Goal: Information Seeking & Learning: Learn about a topic

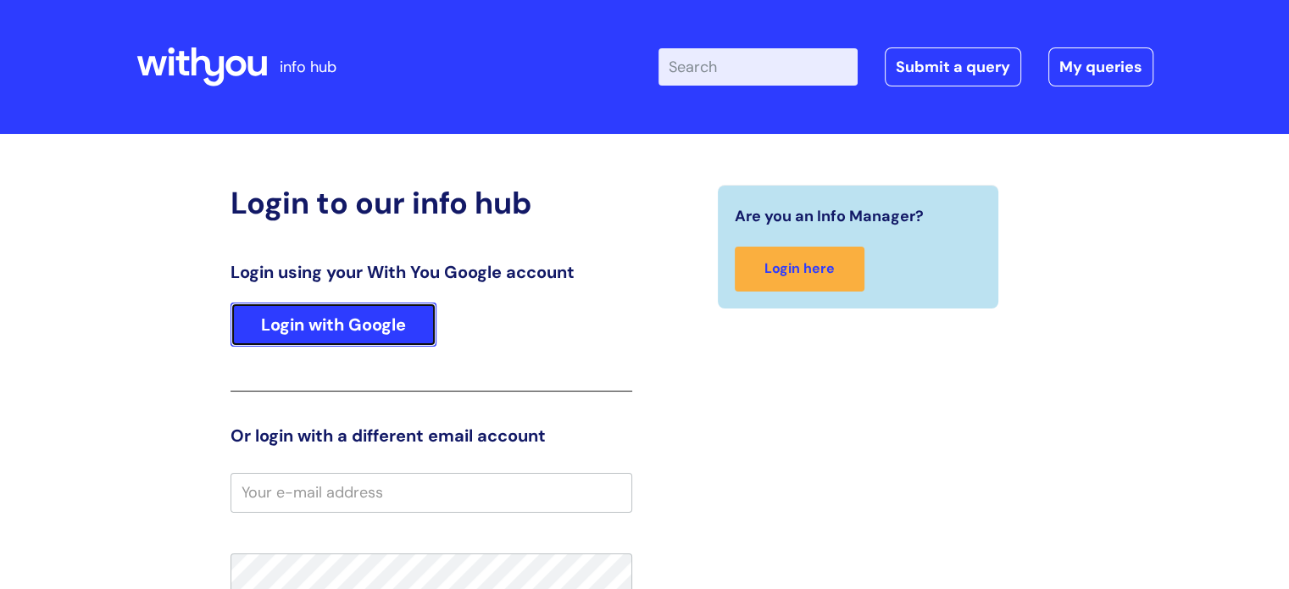
click at [345, 325] on link "Login with Google" at bounding box center [333, 325] width 206 height 44
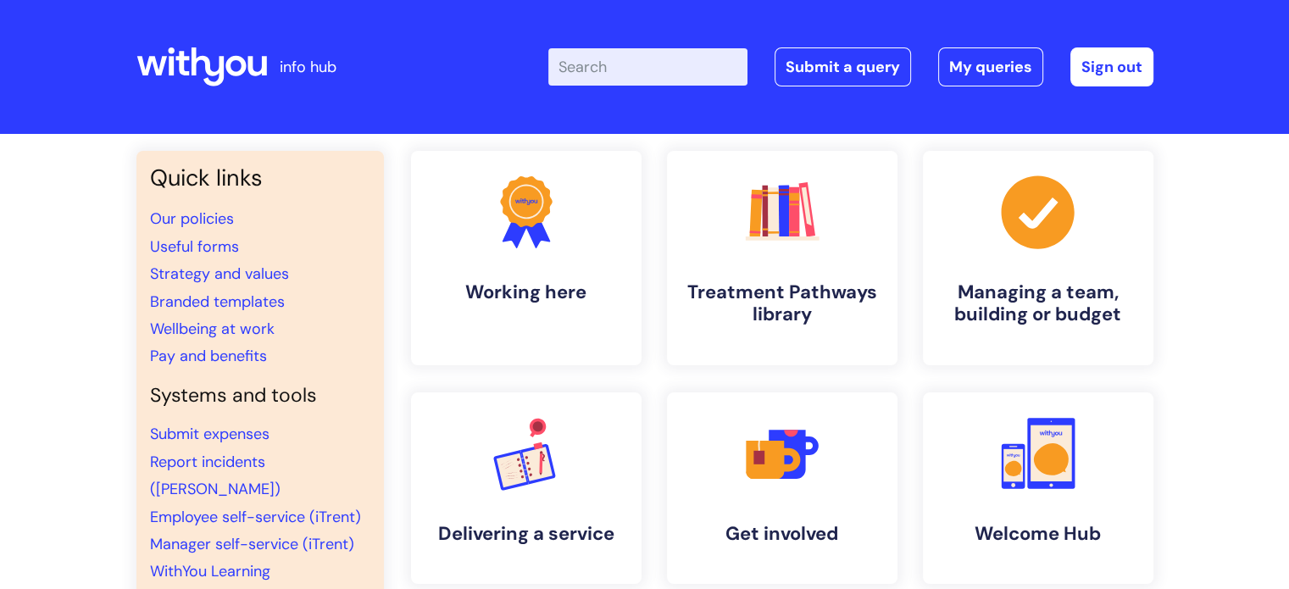
click at [596, 57] on input "Enter your search term here..." at bounding box center [647, 66] width 199 height 37
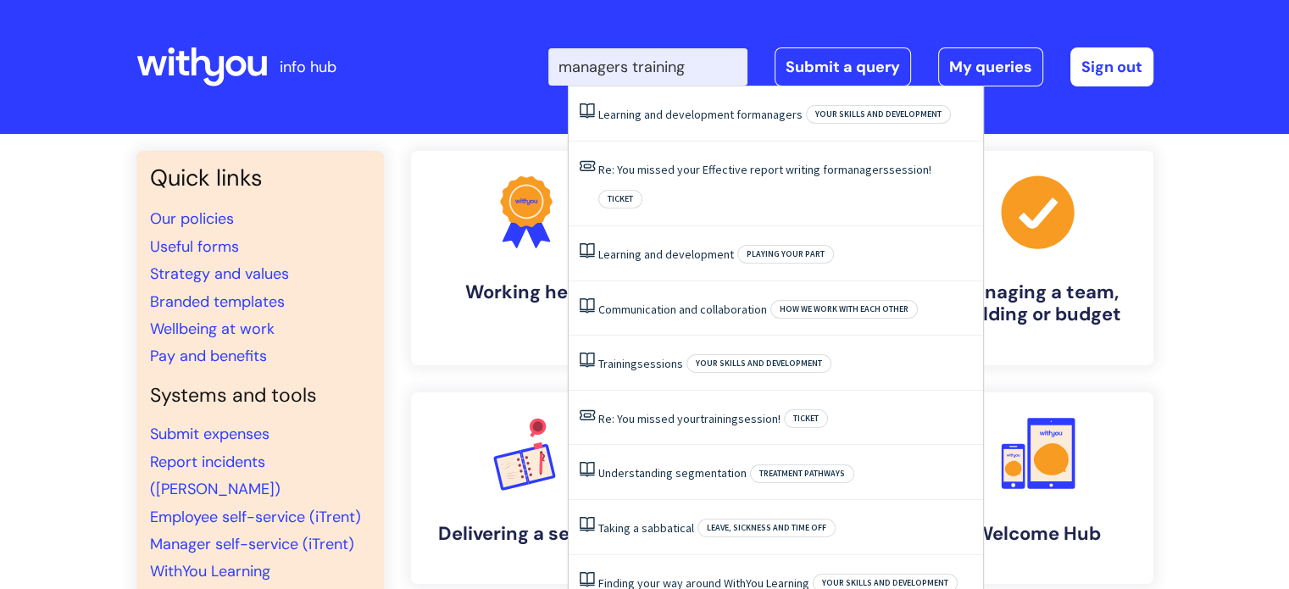
type input "managers training"
click button "Search" at bounding box center [0, 0] width 0 height 0
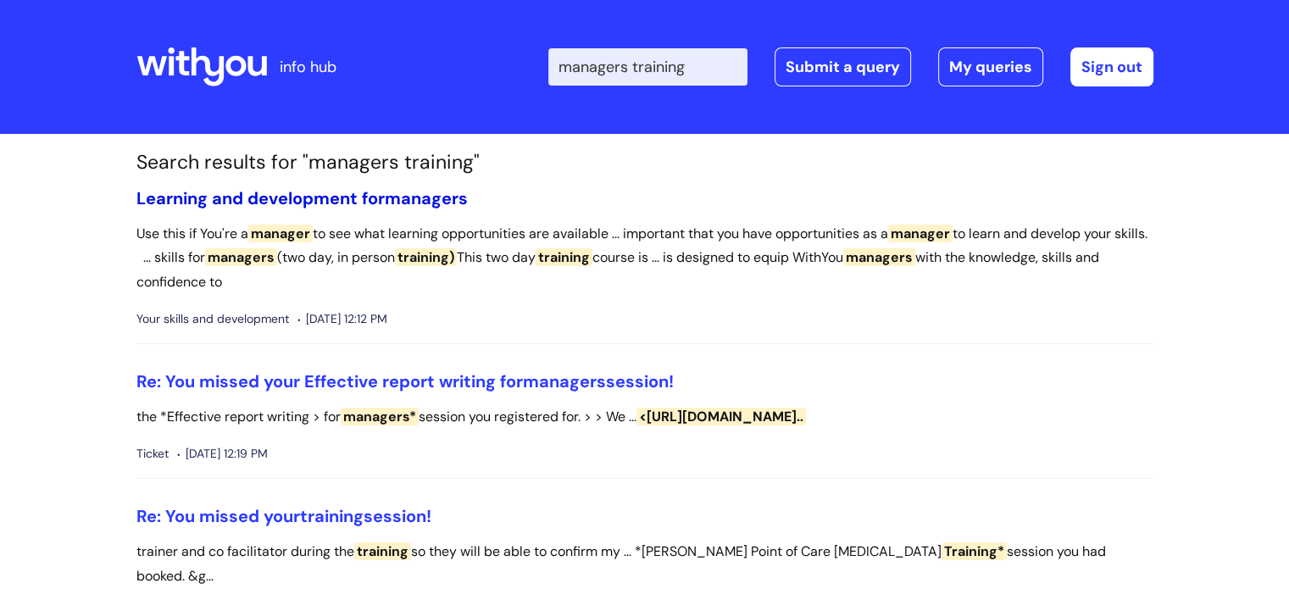
click at [376, 196] on link "Learning and development for managers" at bounding box center [301, 198] width 331 height 22
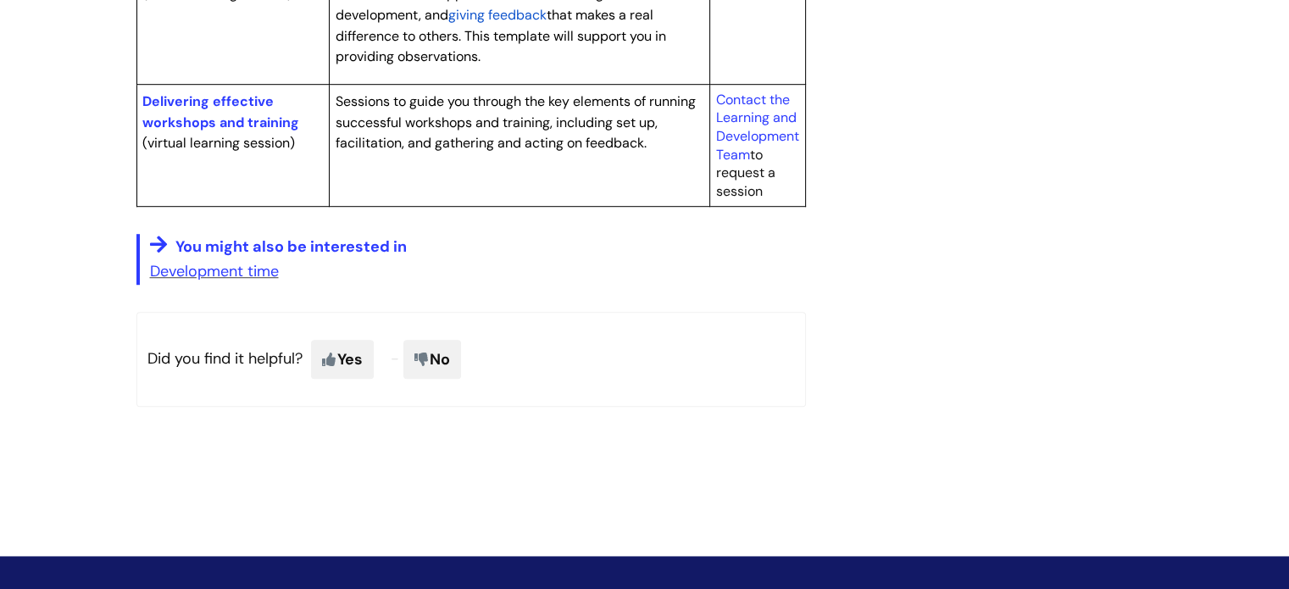
scroll to position [1107, 0]
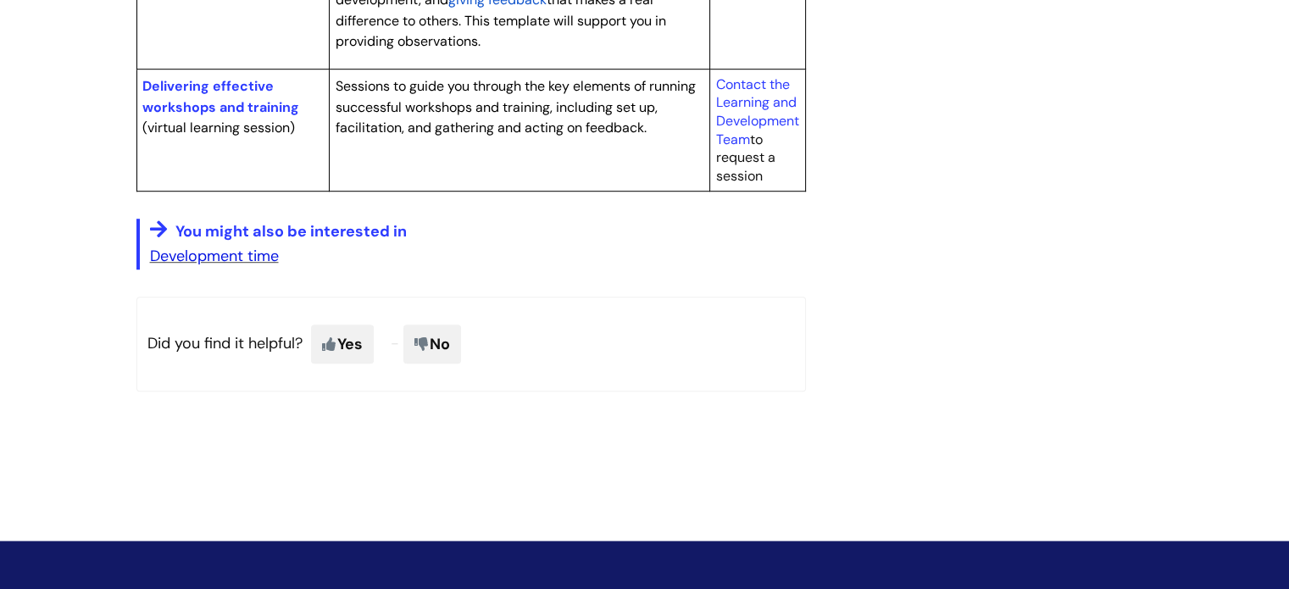
click at [258, 266] on link "Development time" at bounding box center [214, 256] width 129 height 20
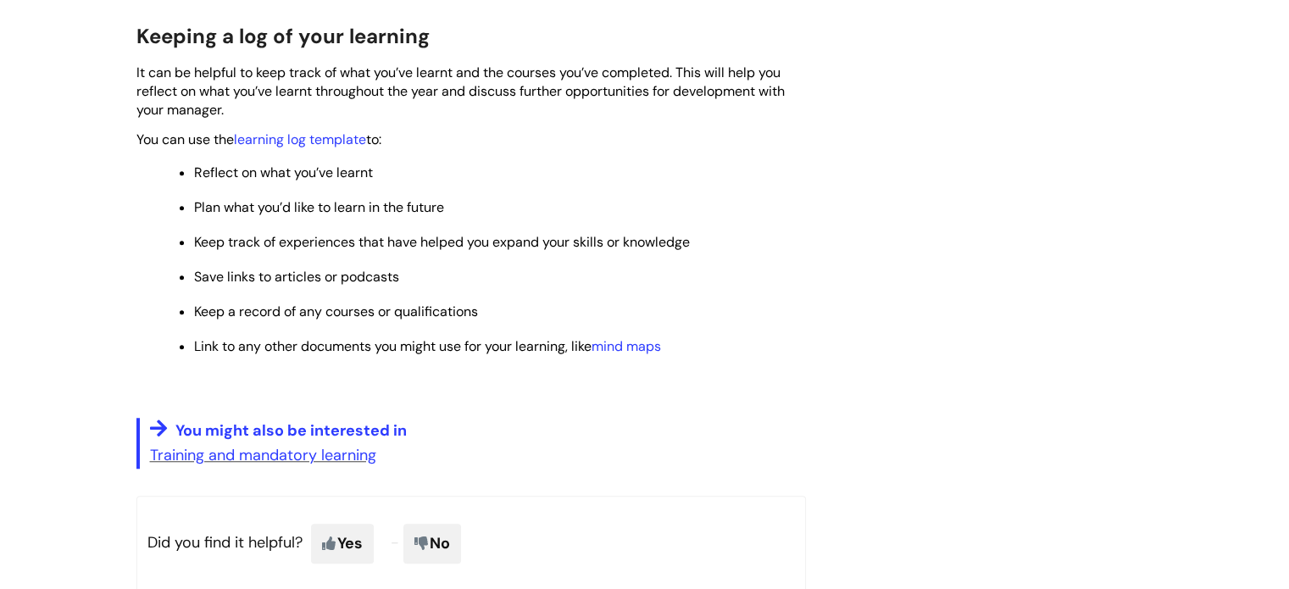
scroll to position [1308, 0]
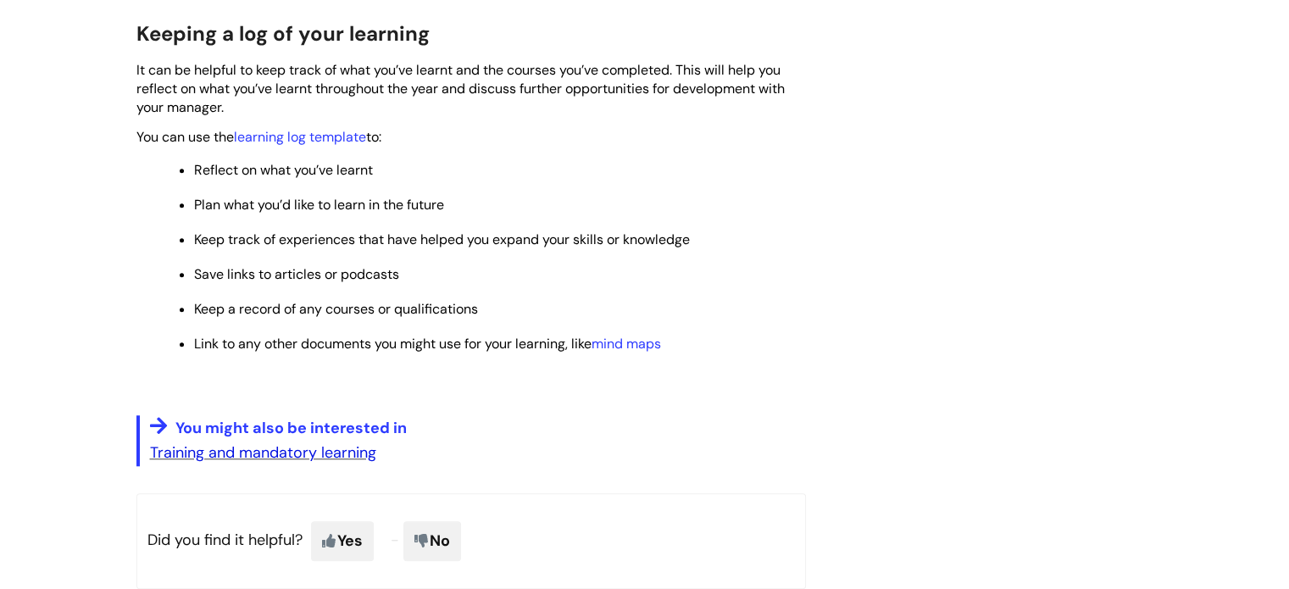
click at [302, 463] on link "Training and mandatory learning" at bounding box center [263, 452] width 226 height 20
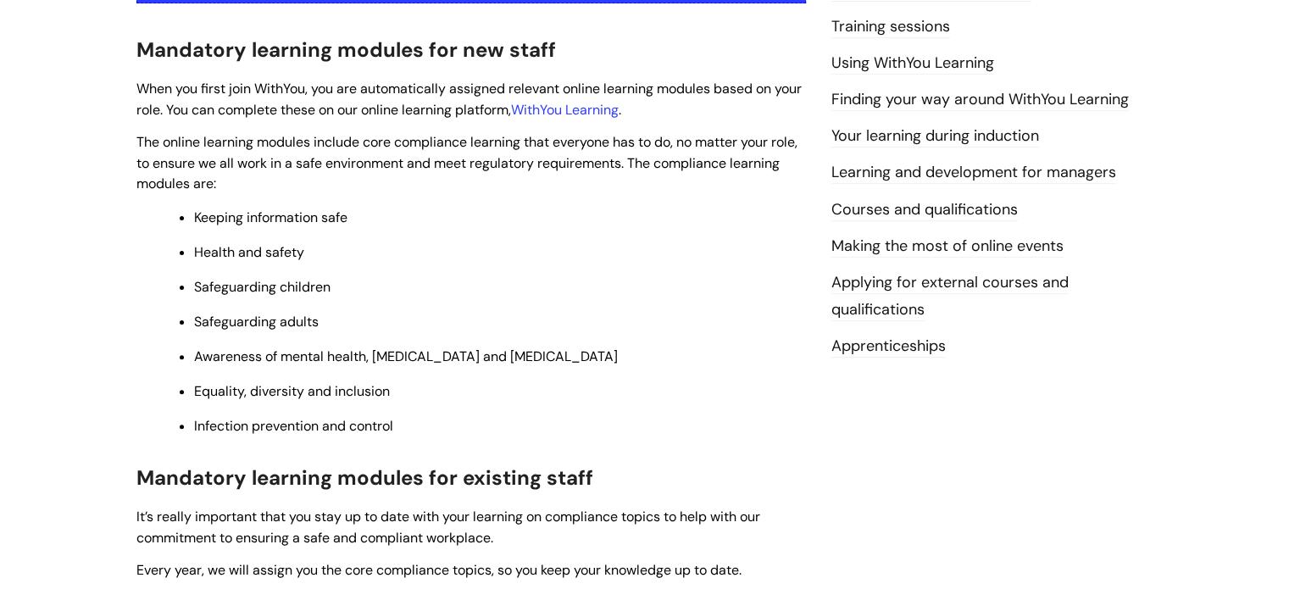
scroll to position [402, 0]
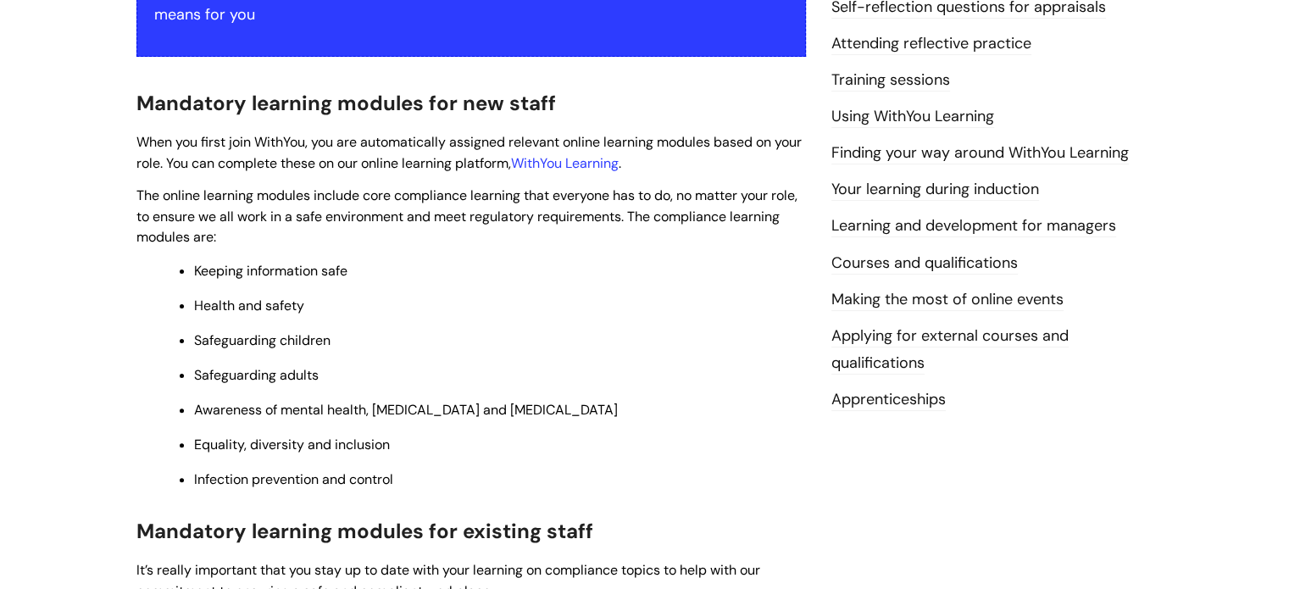
click at [925, 338] on link "Applying for external courses and qualifications" at bounding box center [949, 349] width 237 height 49
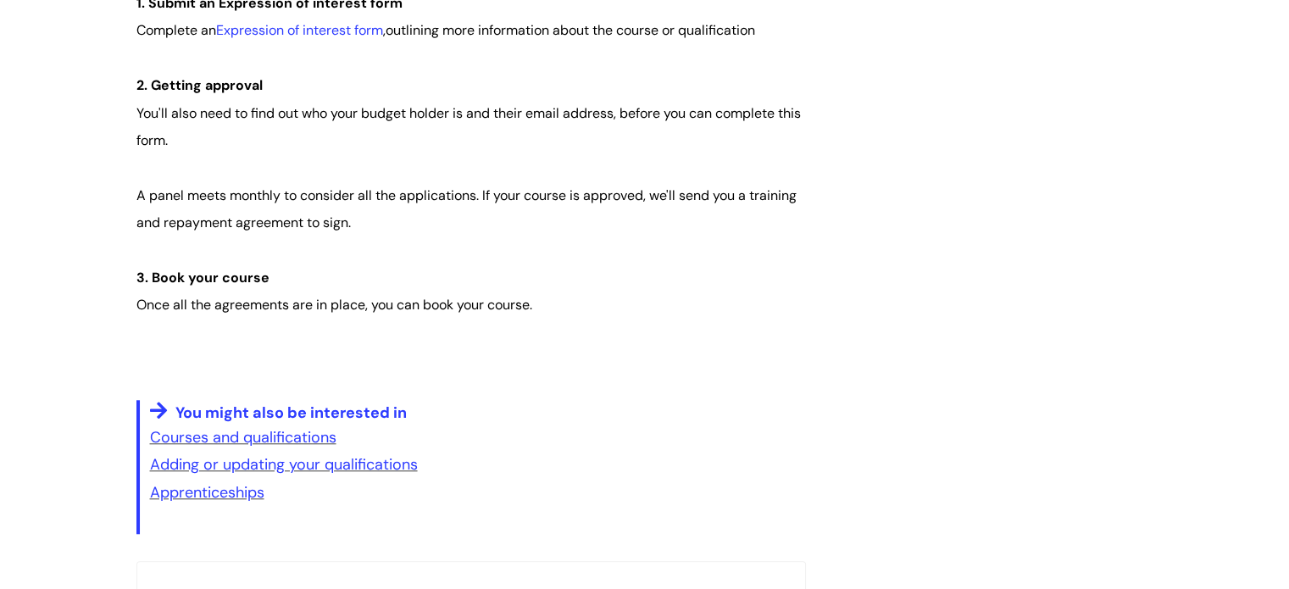
scroll to position [1393, 0]
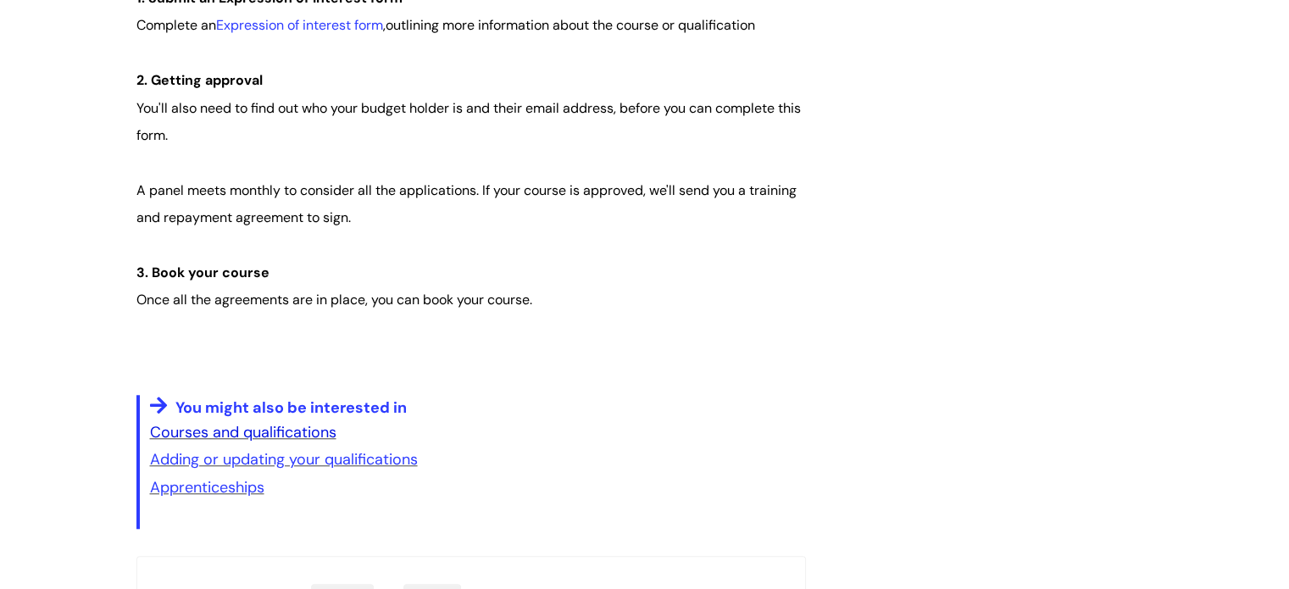
click at [253, 427] on link "Courses and qualifications" at bounding box center [243, 432] width 186 height 20
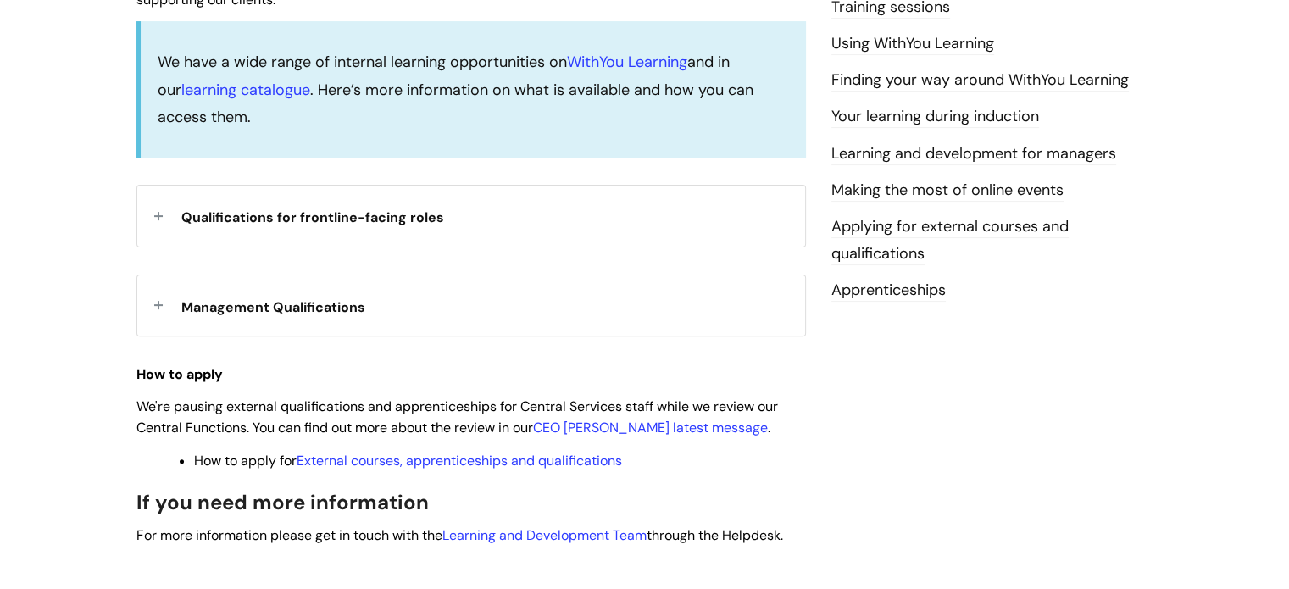
scroll to position [513, 0]
click at [156, 297] on div "Management Qualifications" at bounding box center [471, 304] width 668 height 60
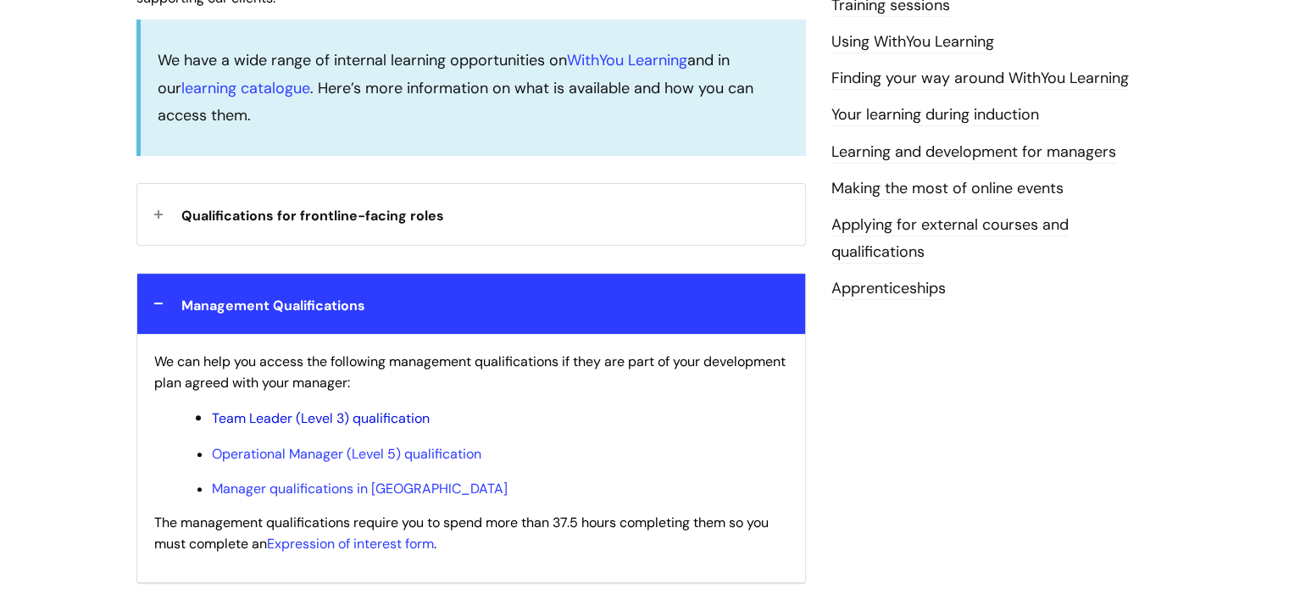
click at [314, 422] on link "Team Leader (Level 3) qualification" at bounding box center [321, 418] width 218 height 18
